Goal: Understand process/instructions: Learn how to perform a task or action

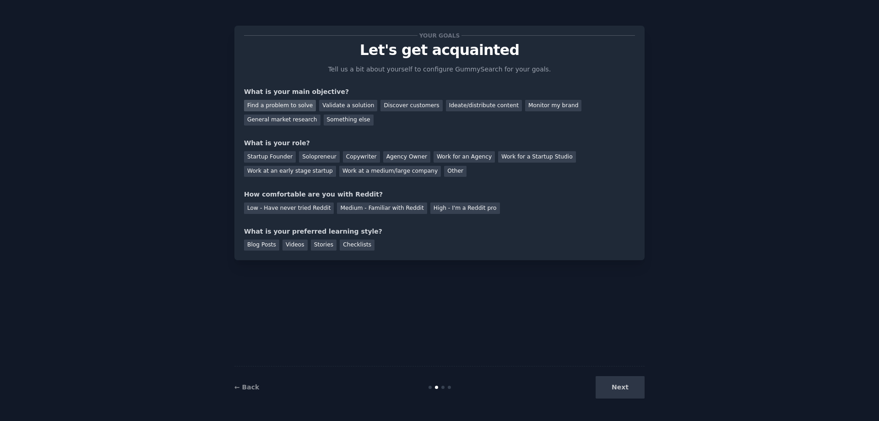
click at [285, 106] on div "Find a problem to solve" at bounding box center [280, 105] width 72 height 11
click at [292, 115] on div "Find a problem to solve Validate a solution Discover customers Ideate/distribut…" at bounding box center [439, 111] width 391 height 29
click at [325, 106] on div "Validate a solution" at bounding box center [348, 105] width 58 height 11
click at [288, 103] on div "Find a problem to solve" at bounding box center [280, 105] width 72 height 11
click at [299, 158] on div "Solopreneur" at bounding box center [319, 156] width 40 height 11
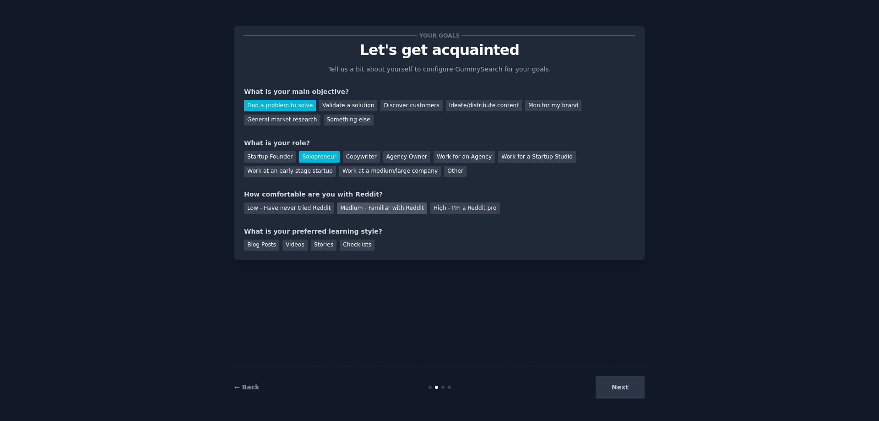
click at [369, 208] on div "Medium - Familiar with Reddit" at bounding box center [382, 207] width 90 height 11
click at [292, 246] on div "Videos" at bounding box center [295, 244] width 25 height 11
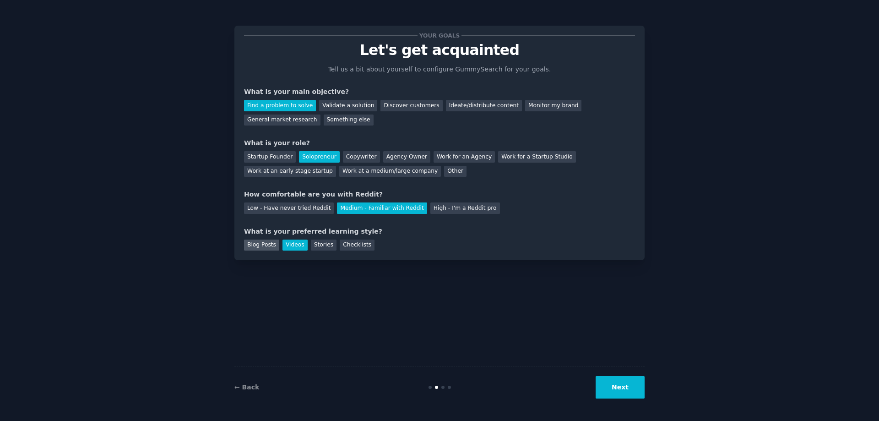
click at [258, 245] on div "Blog Posts" at bounding box center [261, 244] width 35 height 11
click at [285, 246] on div "Videos" at bounding box center [295, 244] width 25 height 11
click at [626, 391] on button "Next" at bounding box center [620, 387] width 49 height 22
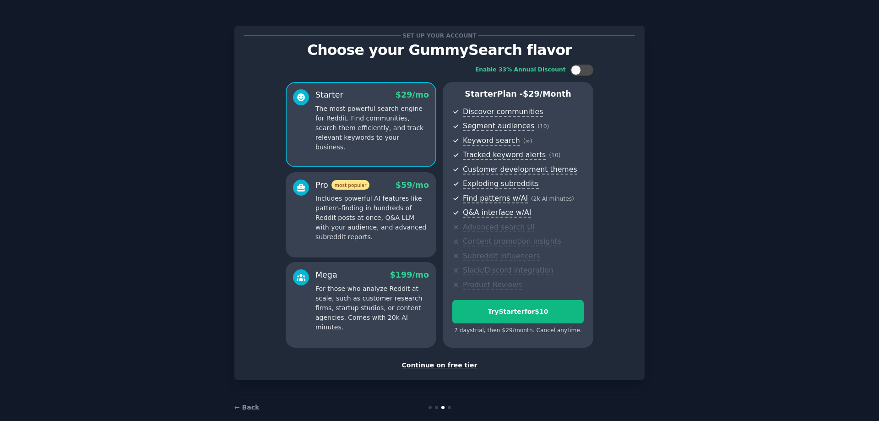
click at [453, 364] on div "Continue on free tier" at bounding box center [439, 365] width 391 height 10
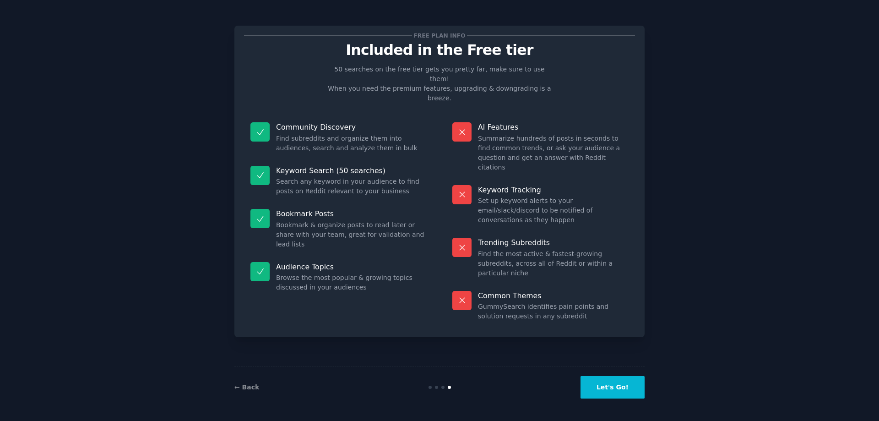
click at [618, 392] on button "Let's Go!" at bounding box center [613, 387] width 64 height 22
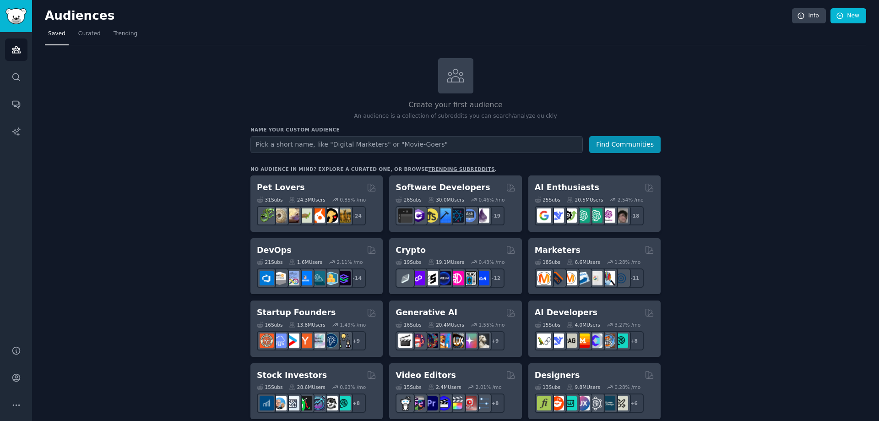
click at [645, 74] on div "Create your first audience An audience is a collection of subreddits you can se…" at bounding box center [455, 89] width 410 height 62
